Goal: Information Seeking & Learning: Find specific fact

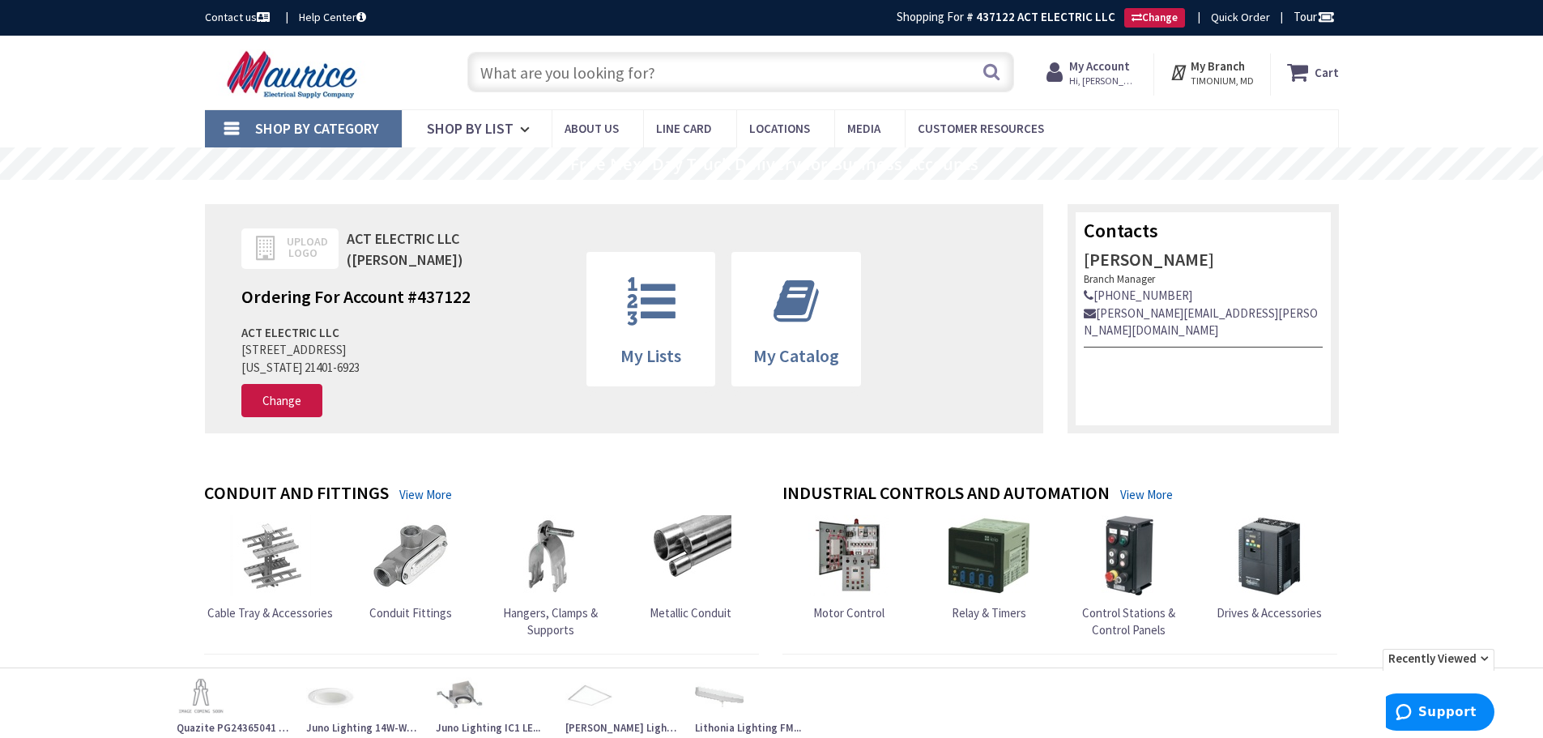
type input "Knottwood [PERSON_NAME], MD 21012, [GEOGRAPHIC_DATA]"
click at [1234, 5] on div "Contact us Help Center Shopping For # 437122 ACT ELECTRIC LLC Change Quick Orde…" at bounding box center [771, 18] width 1543 height 36
click at [672, 83] on input "text" at bounding box center [740, 72] width 547 height 41
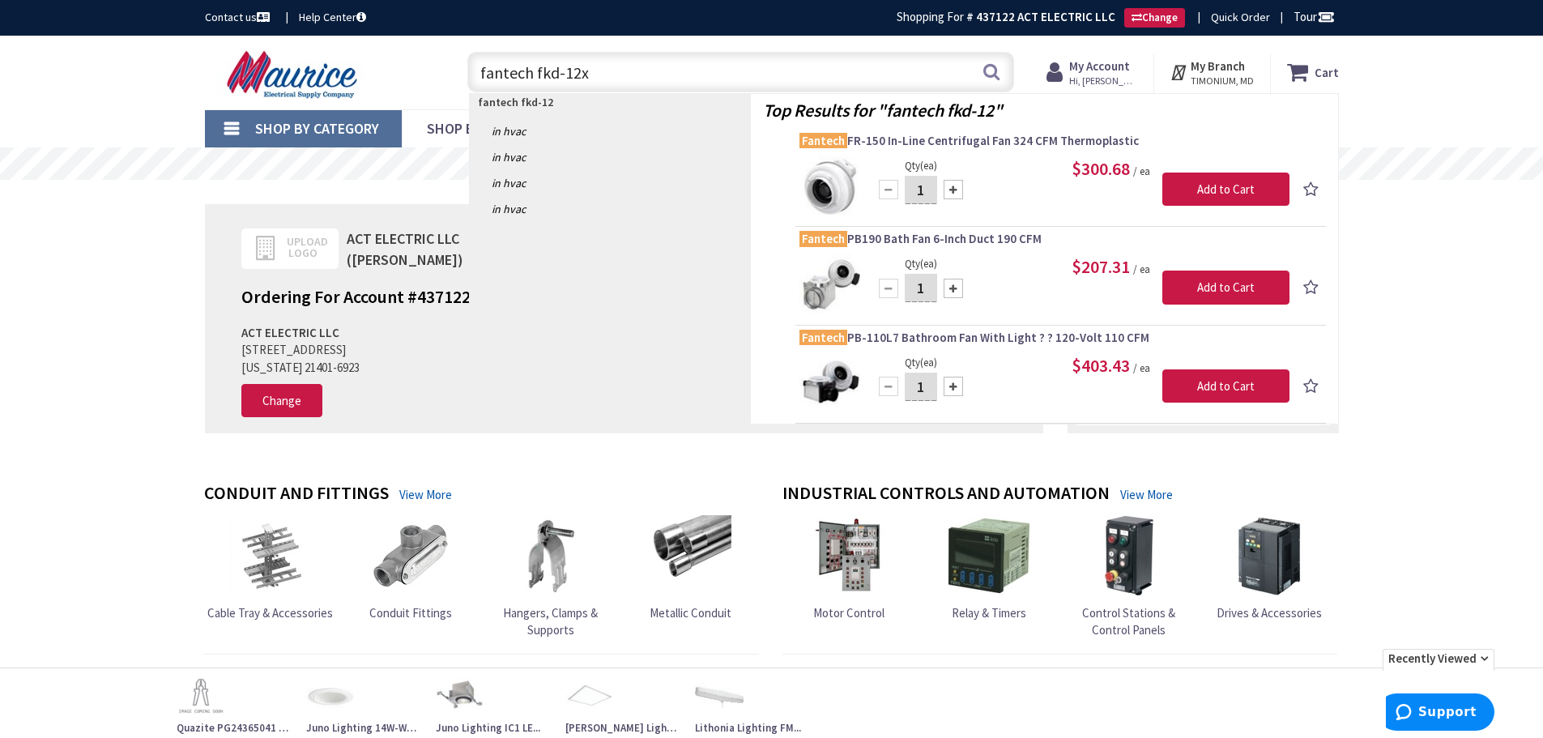
type input "fantech fkd-12xl"
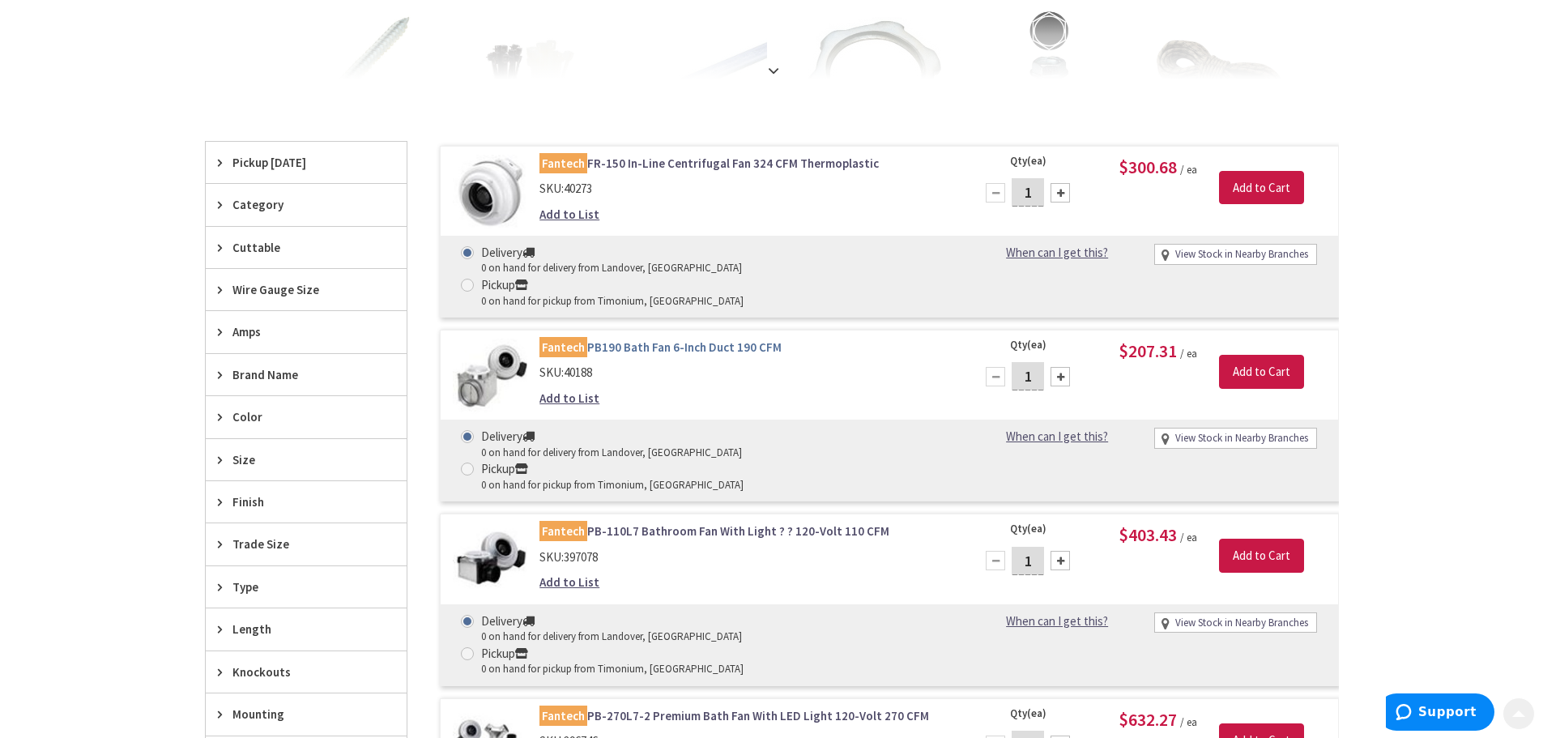
scroll to position [405, 0]
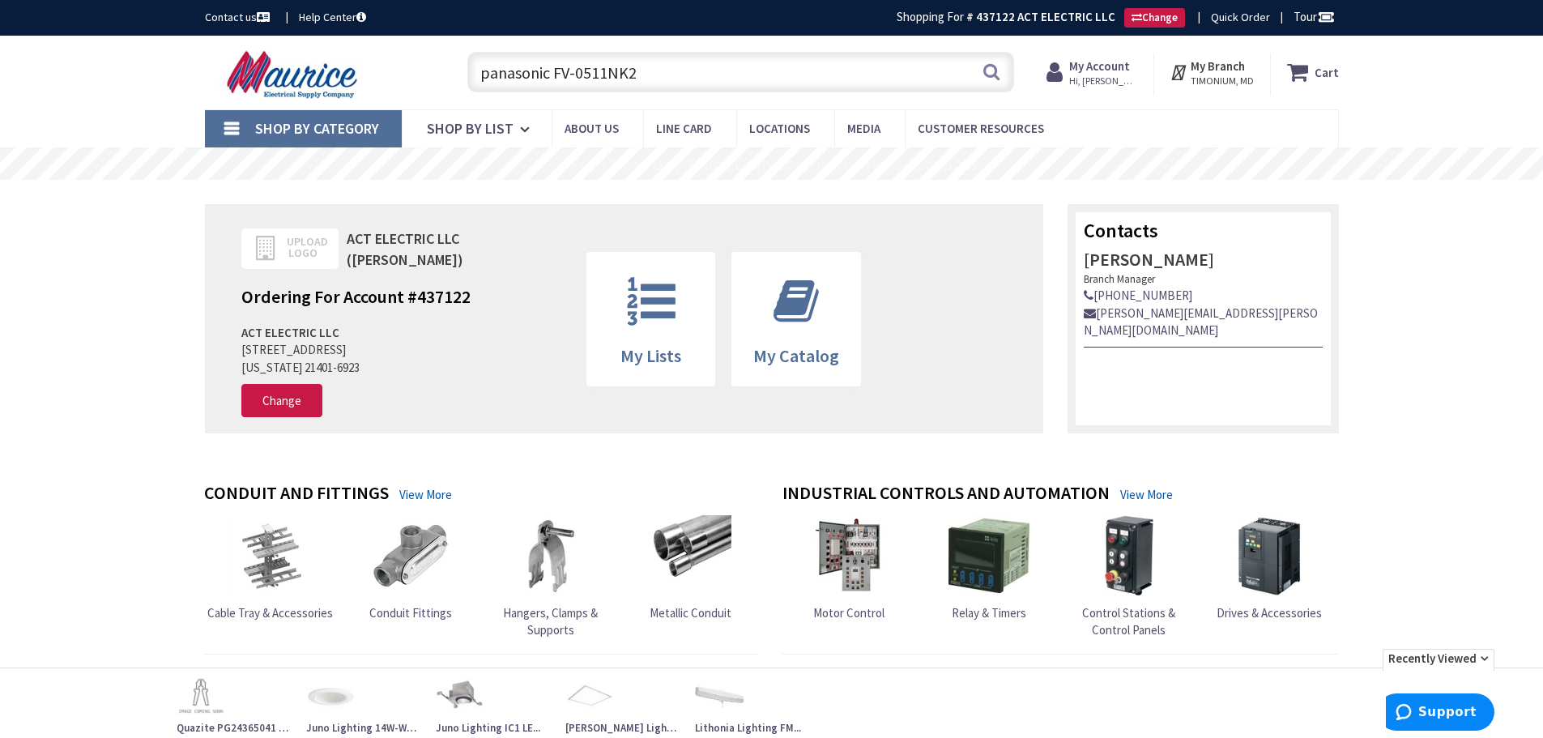
click at [616, 75] on input "panasonic FV-0511NK2" at bounding box center [740, 72] width 547 height 41
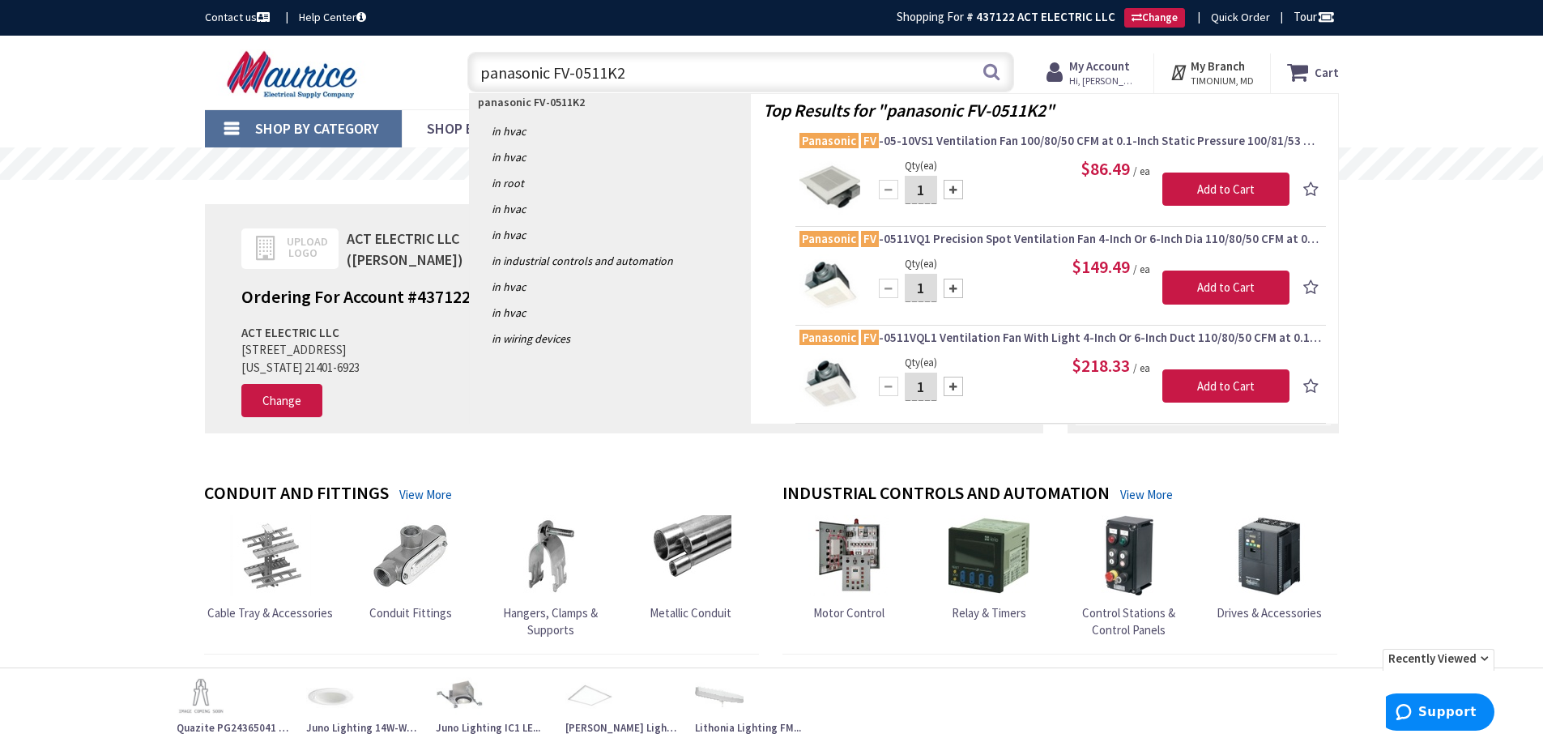
type input "panasonic FV-0511VK2"
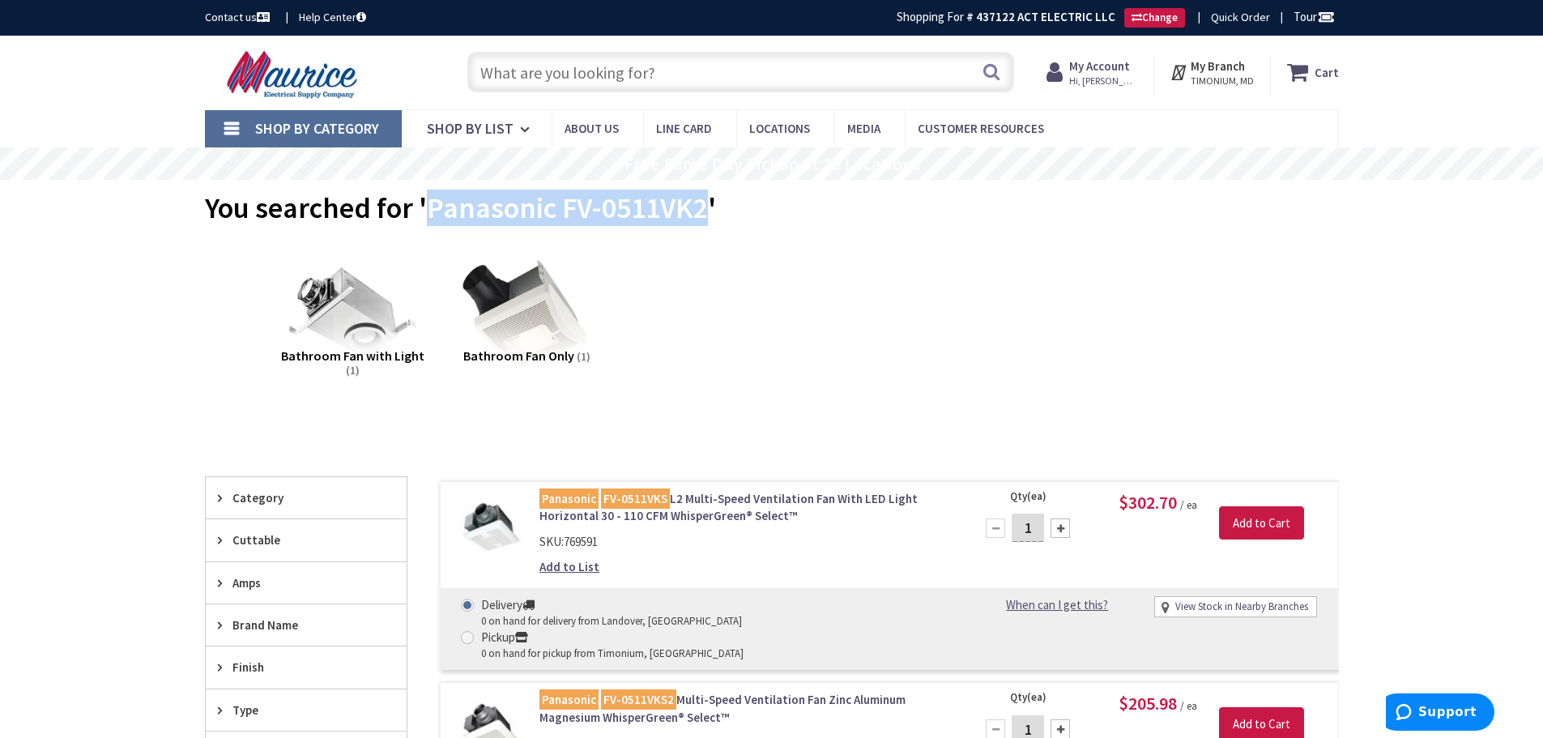
drag, startPoint x: 429, startPoint y: 215, endPoint x: 703, endPoint y: 203, distance: 274.1
click at [703, 203] on span "You searched for 'Panasonic FV-0511VK2'" at bounding box center [460, 208] width 511 height 36
copy span "Panasonic FV-0511VK2"
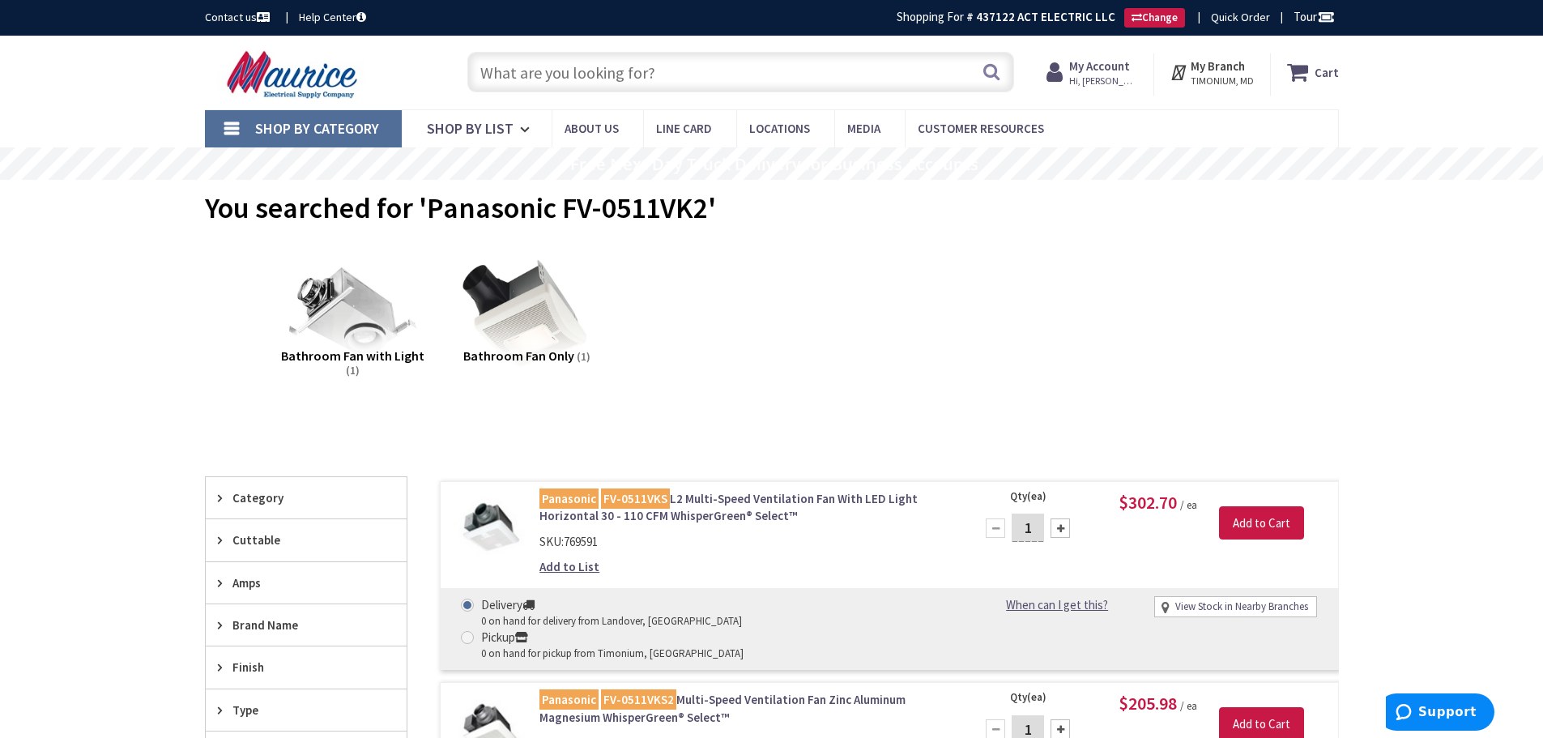
click at [646, 68] on input "text" at bounding box center [740, 72] width 547 height 41
paste input "Panasonic FV-0511VK2"
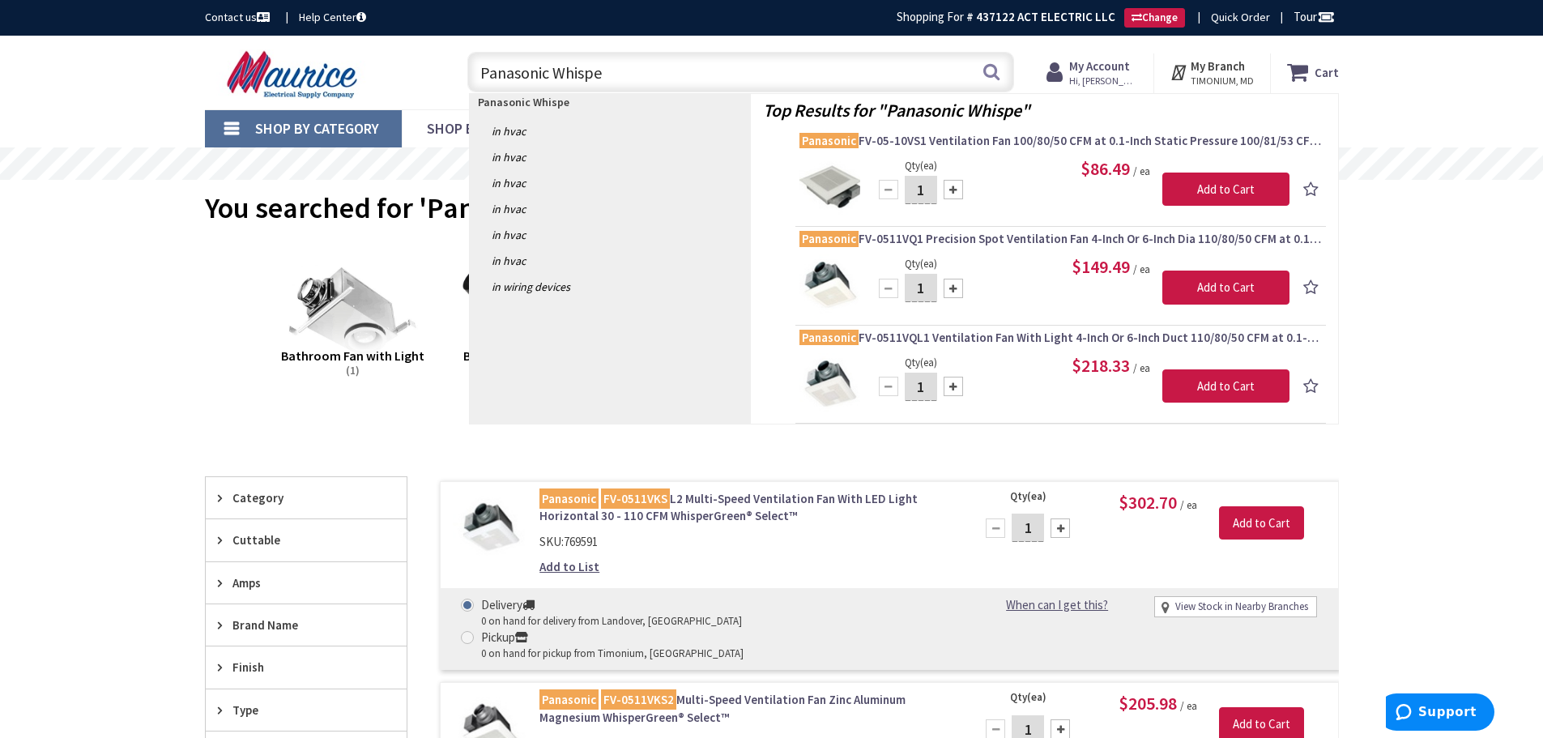
type input "Panasonic Whisper"
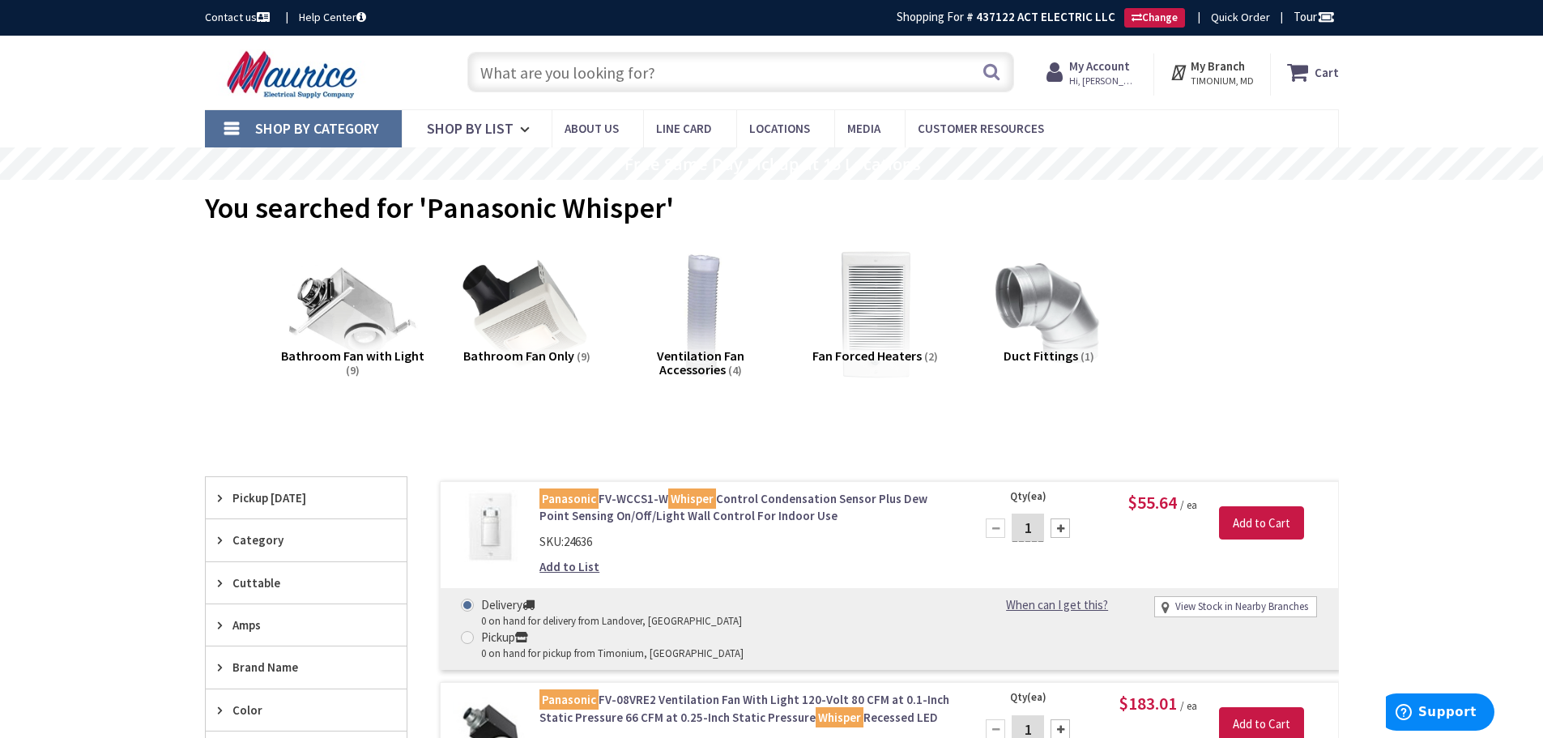
click at [519, 70] on input "text" at bounding box center [740, 72] width 547 height 41
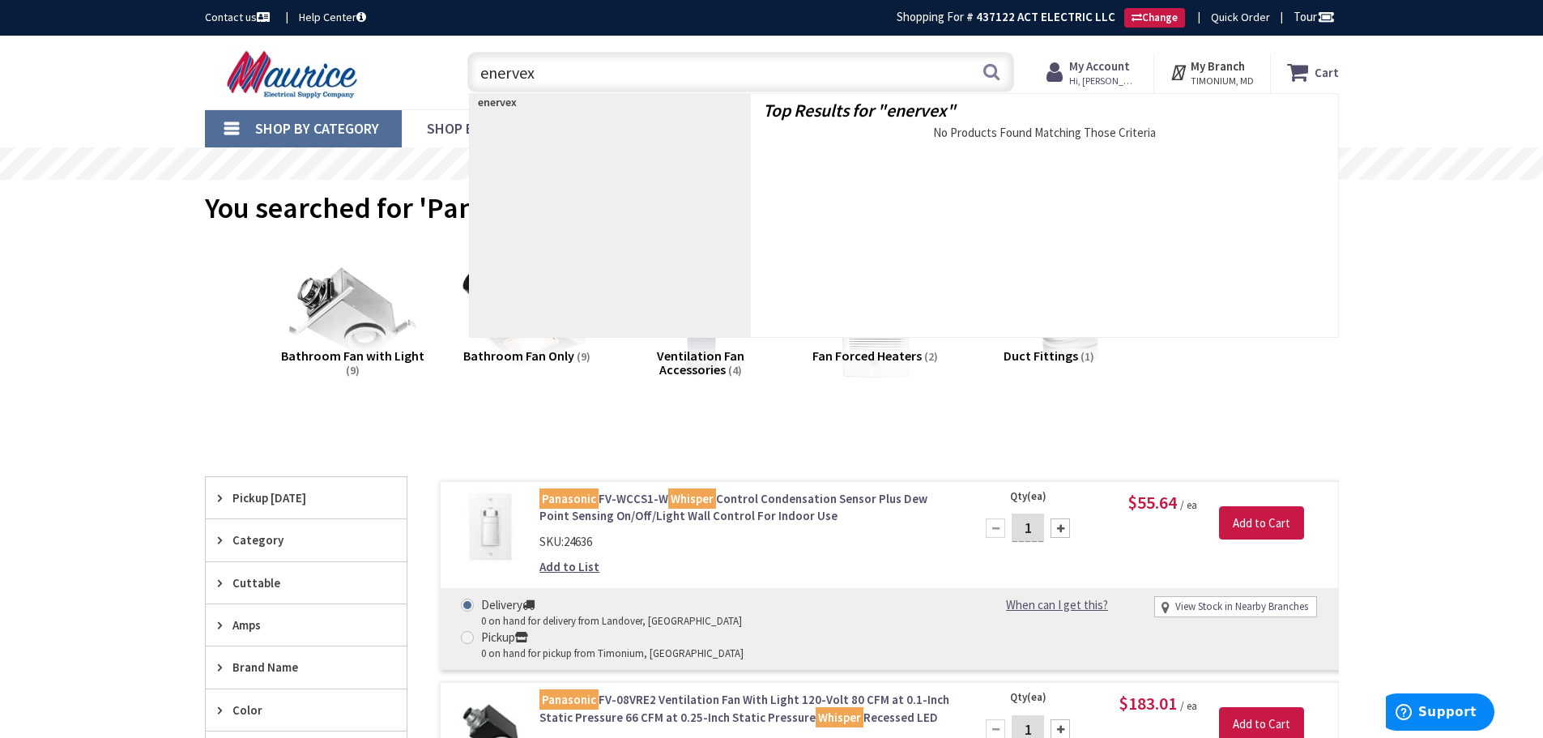
drag, startPoint x: 557, startPoint y: 78, endPoint x: 426, endPoint y: 78, distance: 130.4
click at [426, 78] on div "Toggle Nav enervex enervex Search Cart My Cart Close" at bounding box center [772, 72] width 1158 height 54
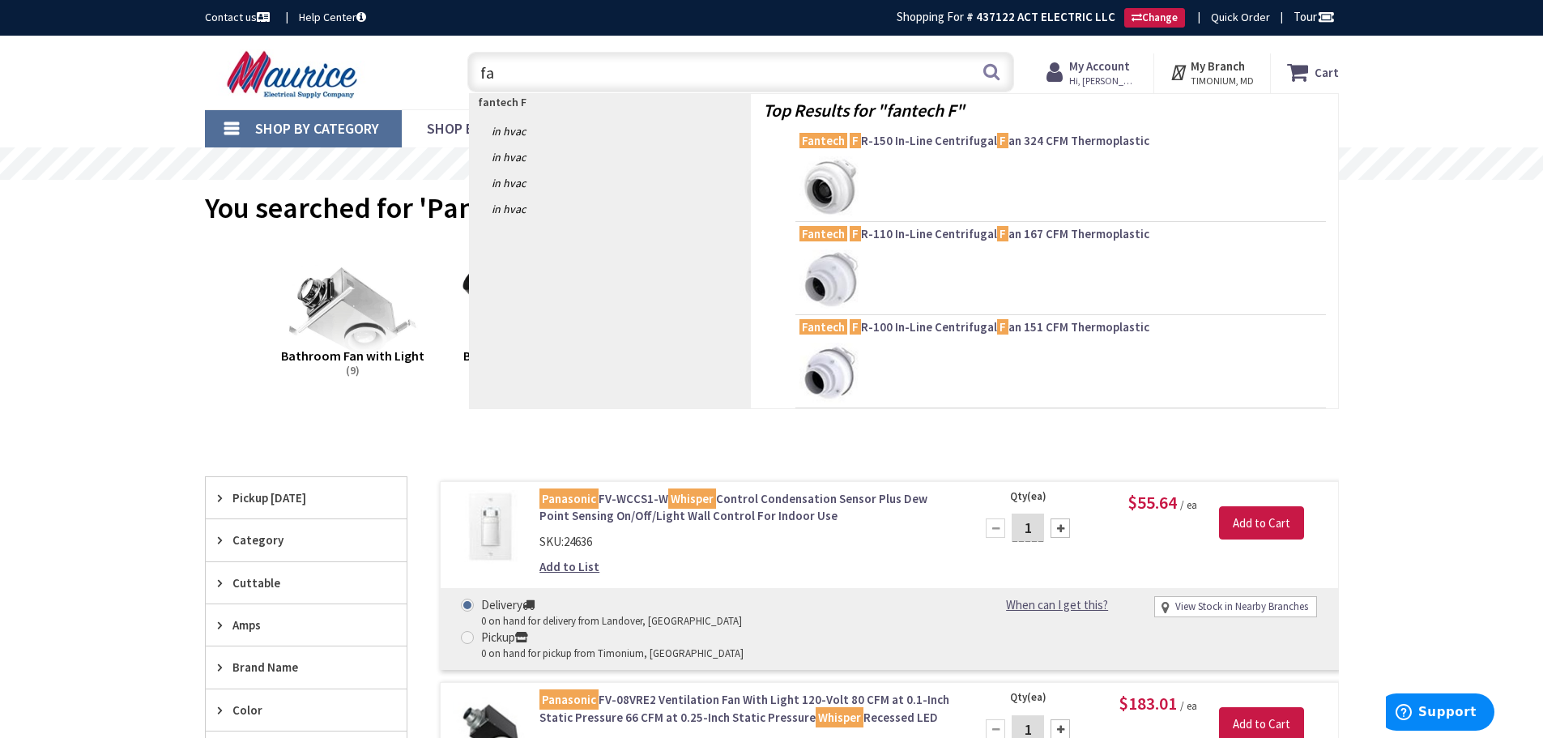
type input "f"
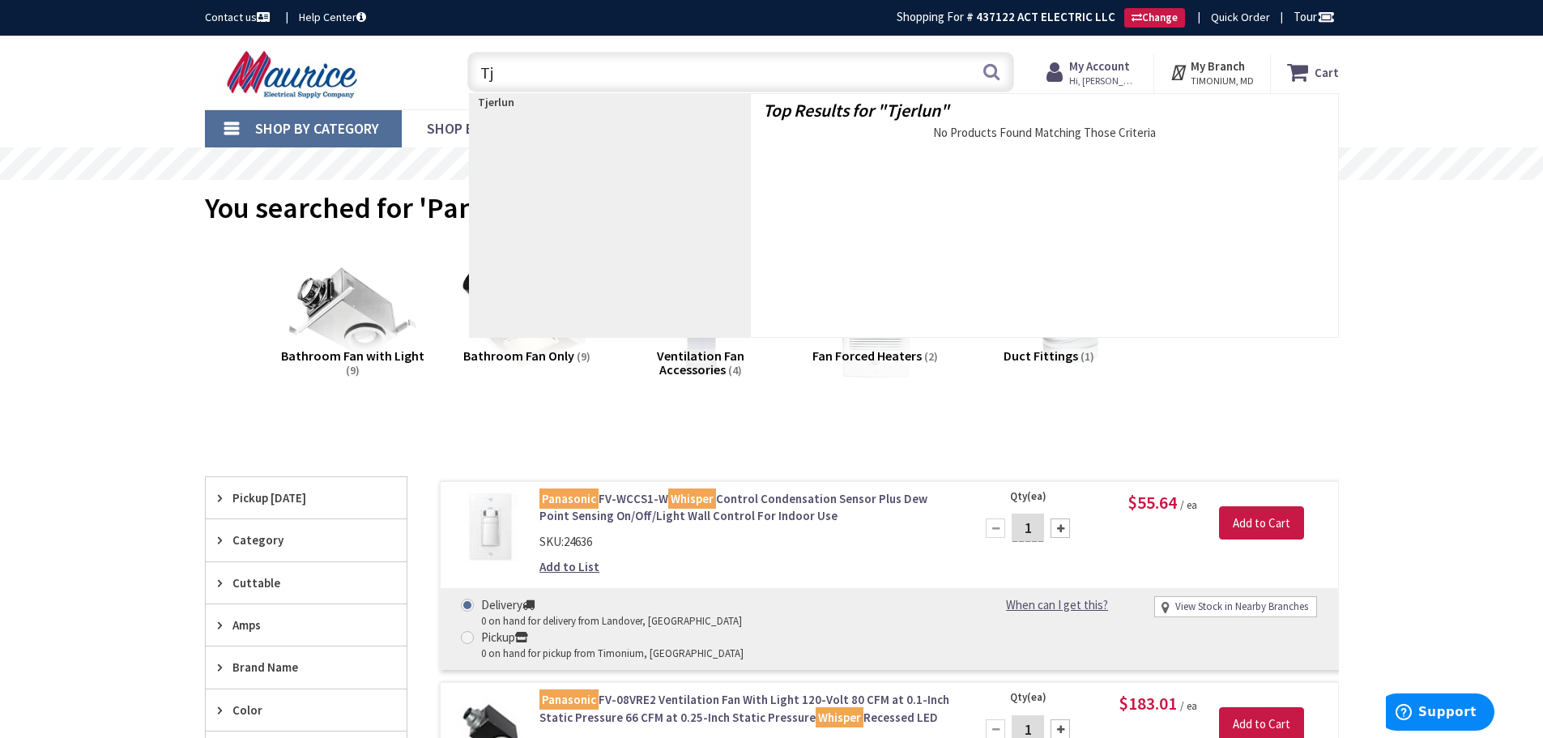
type input "T"
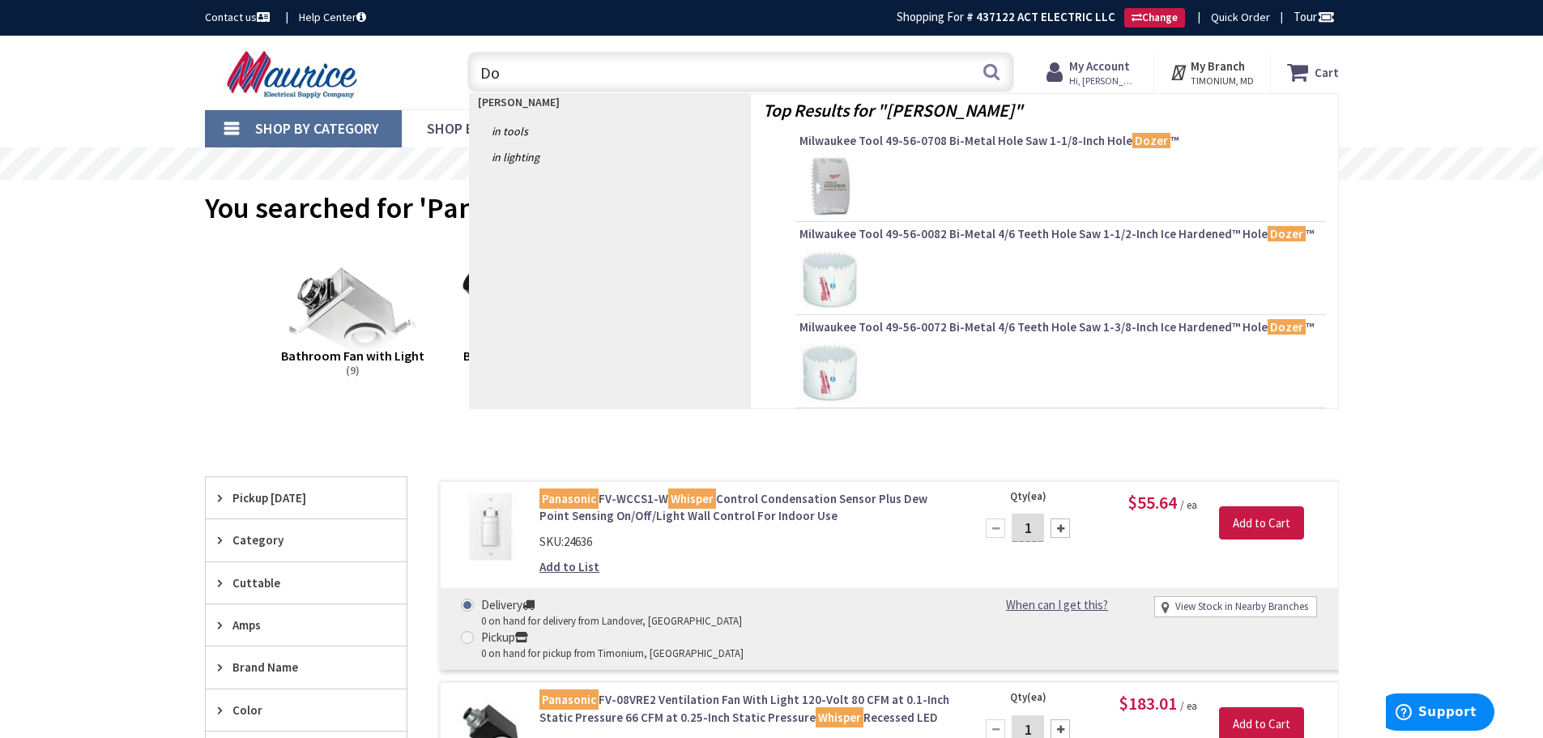
type input "D"
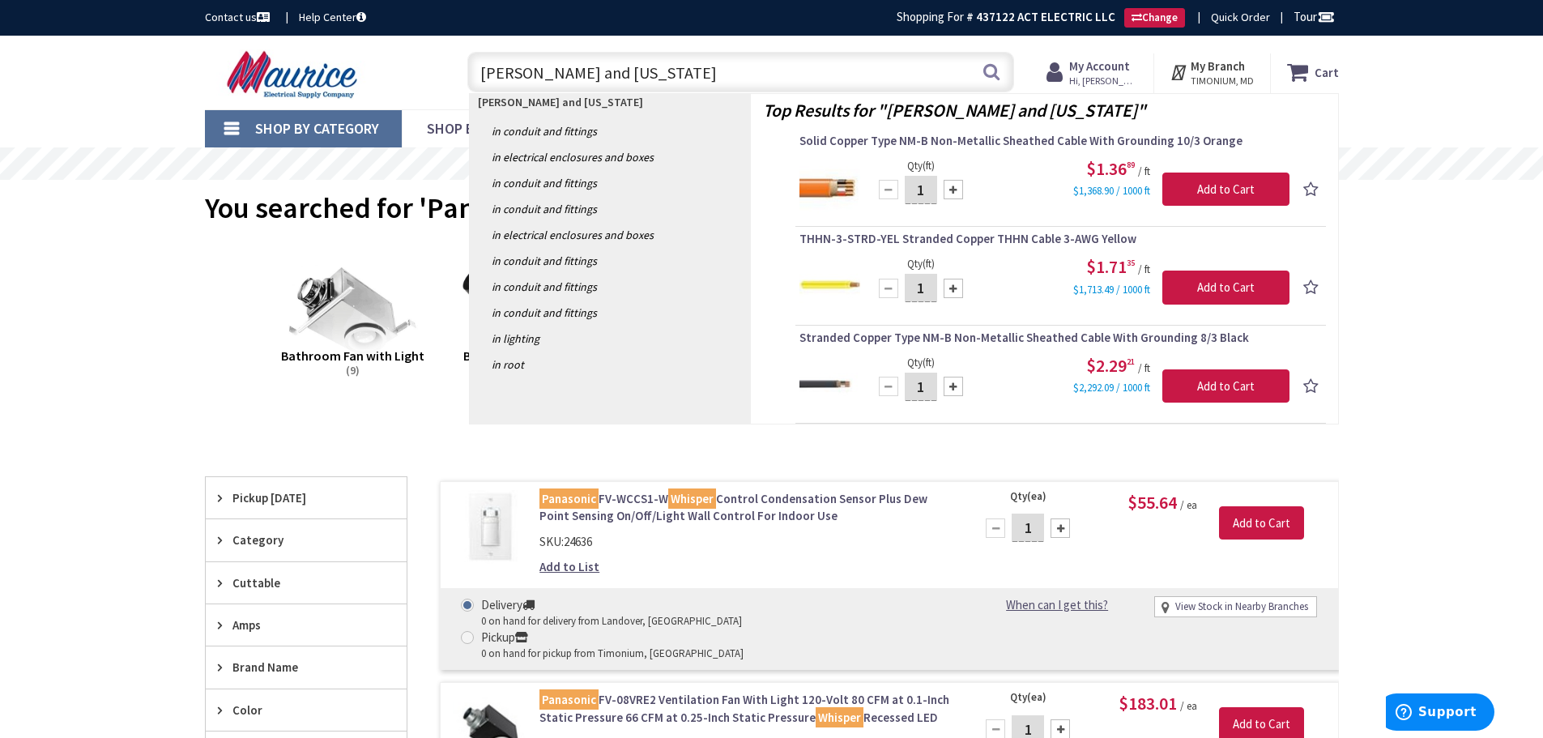
drag, startPoint x: 649, startPoint y: 81, endPoint x: 449, endPoint y: 70, distance: 200.4
click at [449, 70] on div "[PERSON_NAME] and [US_STATE] [PERSON_NAME] and [US_STATE] Search" at bounding box center [736, 71] width 579 height 52
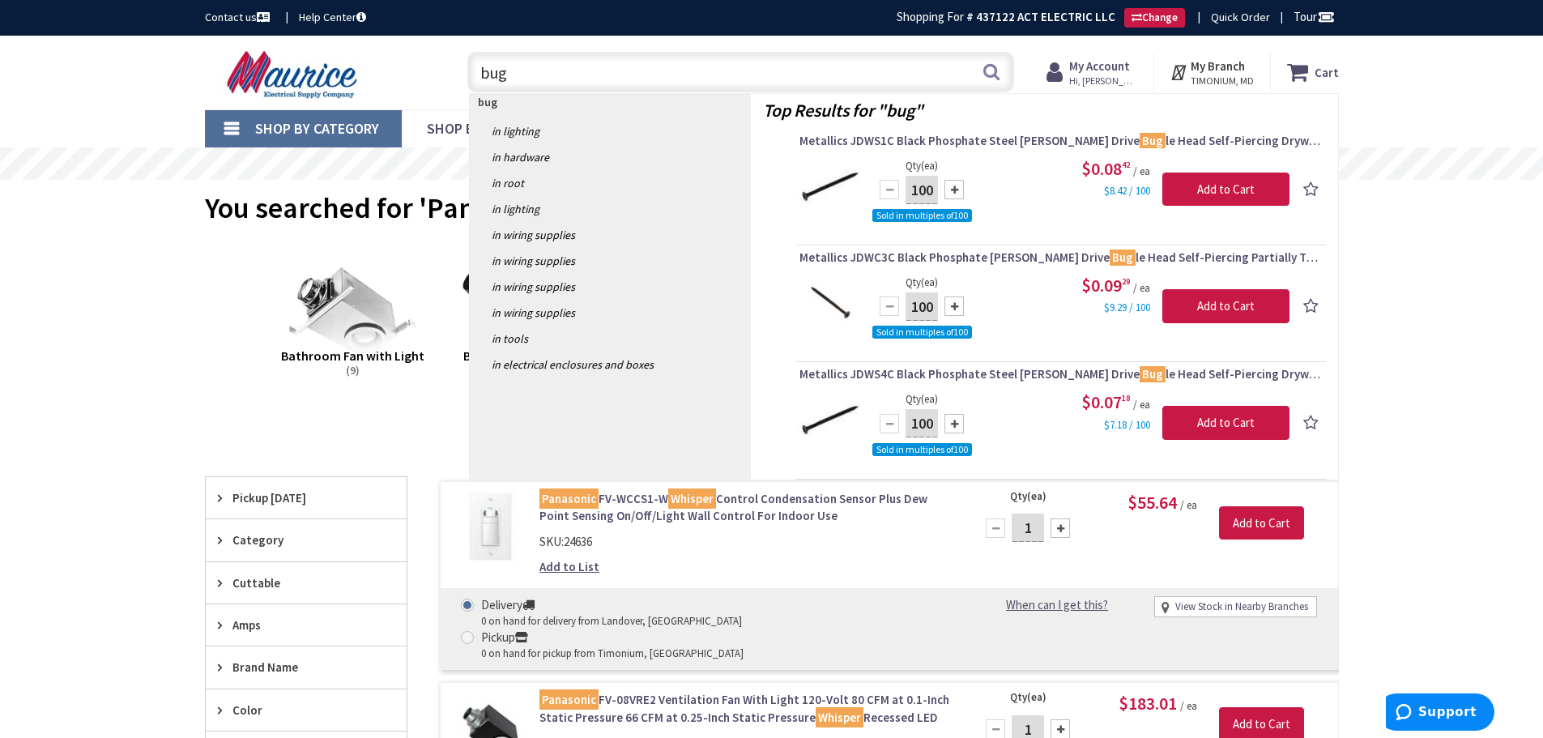
drag, startPoint x: 531, startPoint y: 73, endPoint x: 445, endPoint y: 75, distance: 85.9
click at [445, 75] on div "Toggle Nav bug bug Search Cart My Cart Close You have no items in your shopping…" at bounding box center [772, 72] width 1158 height 54
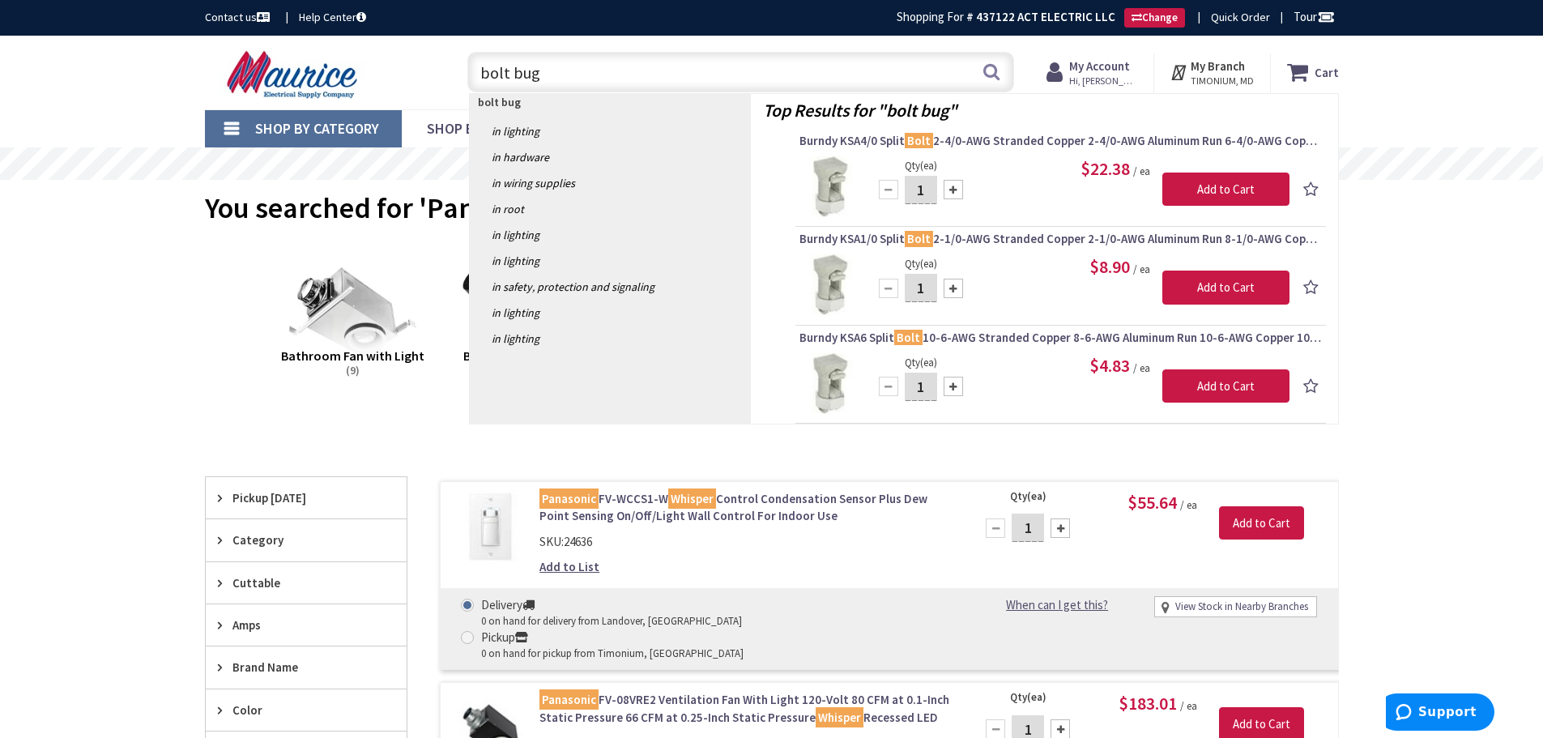
type input "bolt bug"
